Goal: Find specific page/section: Find specific page/section

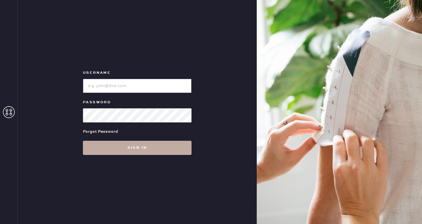
type input "reformationsoho"
click at [150, 147] on button "Sign in" at bounding box center [137, 148] width 108 height 14
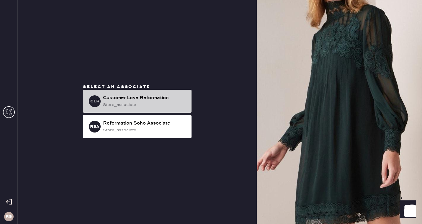
click at [144, 107] on div "store_associate" at bounding box center [145, 104] width 84 height 6
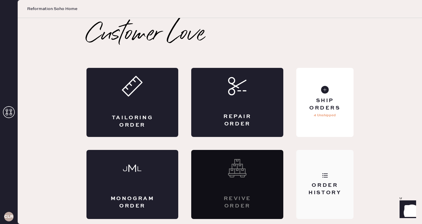
click at [323, 166] on div "Order History" at bounding box center [324, 184] width 57 height 69
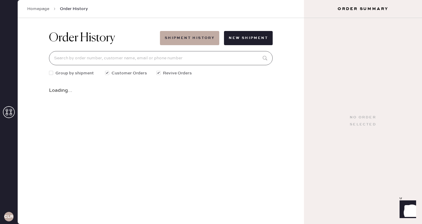
click at [123, 51] on input at bounding box center [160, 58] width 223 height 14
type input "8"
type input "o"
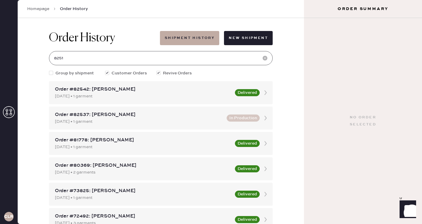
type input "82510"
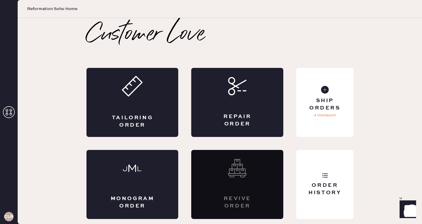
click at [237, 178] on div "Revive order" at bounding box center [237, 184] width 92 height 69
click at [305, 170] on div "Order History" at bounding box center [324, 184] width 57 height 69
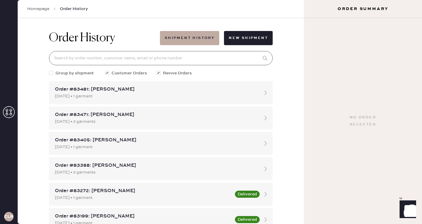
click at [141, 58] on input at bounding box center [160, 58] width 223 height 14
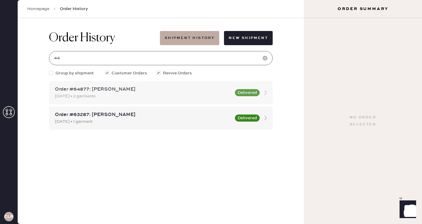
type input "4"
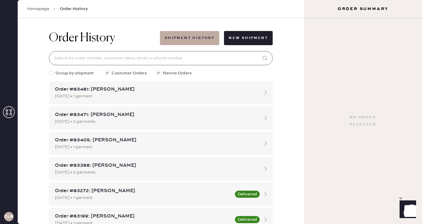
type input "h"
type input "z"
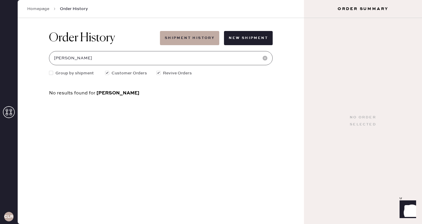
click at [64, 57] on input "[PERSON_NAME]" at bounding box center [160, 58] width 223 height 14
click at [87, 55] on input "carol81ine li" at bounding box center [160, 58] width 223 height 14
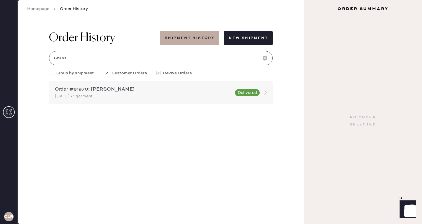
type input "81970"
click at [86, 90] on div "Order #81970: [PERSON_NAME]" at bounding box center [143, 89] width 176 height 7
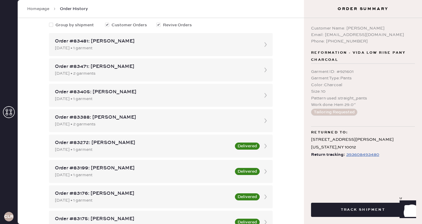
scroll to position [49, 0]
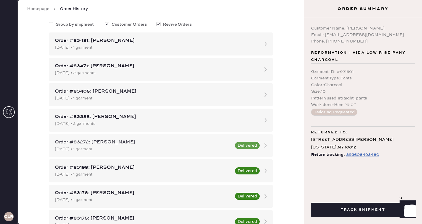
click at [105, 150] on div "[DATE] • 1 garment" at bounding box center [143, 149] width 176 height 6
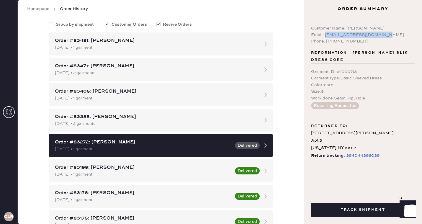
drag, startPoint x: 381, startPoint y: 33, endPoint x: 325, endPoint y: 33, distance: 56.3
click at [325, 33] on div "Email: [EMAIL_ADDRESS][DOMAIN_NAME]" at bounding box center [363, 35] width 104 height 6
copy div "[EMAIL_ADDRESS][DOMAIN_NAME]"
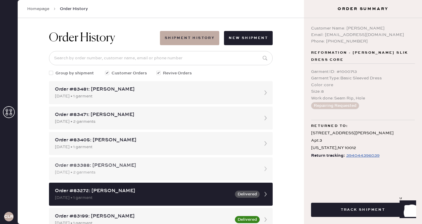
click at [113, 119] on div "[DATE] • 2 garments" at bounding box center [155, 121] width 201 height 6
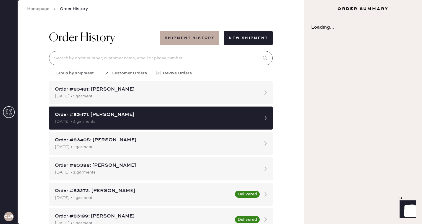
click at [108, 60] on input at bounding box center [160, 58] width 223 height 14
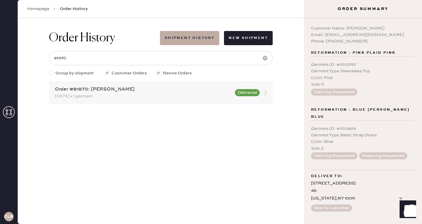
click at [205, 95] on div "[DATE] • 1 garment" at bounding box center [143, 96] width 176 height 6
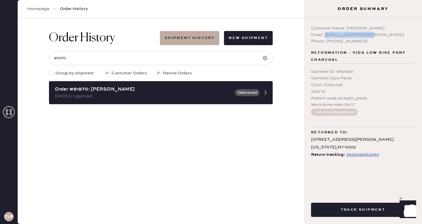
drag, startPoint x: 369, startPoint y: 34, endPoint x: 324, endPoint y: 34, distance: 45.4
click at [324, 34] on div "Email: [EMAIL_ADDRESS][DOMAIN_NAME]" at bounding box center [363, 35] width 104 height 6
copy div "[EMAIL_ADDRESS][DOMAIN_NAME]"
click at [359, 48] on div "Customer Name: [PERSON_NAME] Email: [EMAIL_ADDRESS][DOMAIN_NAME] Phone: [PHONE_…" at bounding box center [363, 104] width 118 height 173
click at [357, 27] on div "Customer Name: [PERSON_NAME]" at bounding box center [363, 28] width 104 height 6
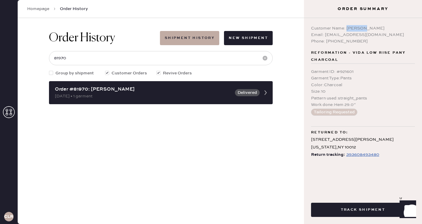
drag, startPoint x: 359, startPoint y: 28, endPoint x: 345, endPoint y: 28, distance: 13.6
click at [345, 28] on div "Customer Name: [PERSON_NAME]" at bounding box center [363, 28] width 104 height 6
copy div "[PERSON_NAME]"
click at [83, 60] on input "81970" at bounding box center [160, 58] width 223 height 14
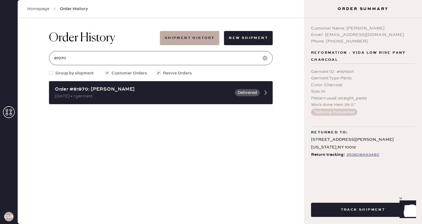
click at [83, 60] on input "81970" at bounding box center [160, 58] width 223 height 14
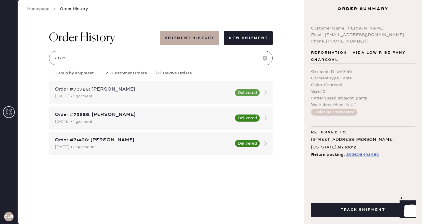
type input "73725"
click at [176, 91] on div "Order #73725: [PERSON_NAME]" at bounding box center [143, 89] width 176 height 7
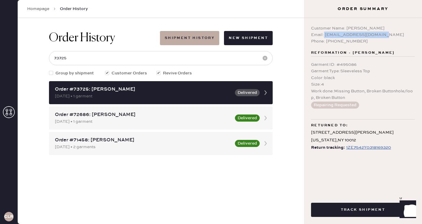
drag, startPoint x: 385, startPoint y: 35, endPoint x: 324, endPoint y: 36, distance: 61.0
click at [324, 36] on div "Email: [EMAIL_ADDRESS][DOMAIN_NAME]" at bounding box center [363, 35] width 104 height 6
copy div "[EMAIL_ADDRESS][DOMAIN_NAME]"
drag, startPoint x: 361, startPoint y: 28, endPoint x: 344, endPoint y: 27, distance: 16.2
click at [344, 27] on div "Customer Name: [PERSON_NAME]" at bounding box center [363, 28] width 104 height 6
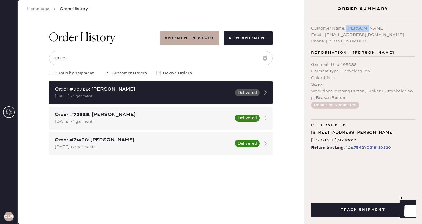
copy div "[PERSON_NAME]"
click at [288, 52] on div "Order History Shipment History New Shipment 73725 Group by shipment Customer Or…" at bounding box center [161, 121] width 286 height 206
